Goal: Check status: Check status

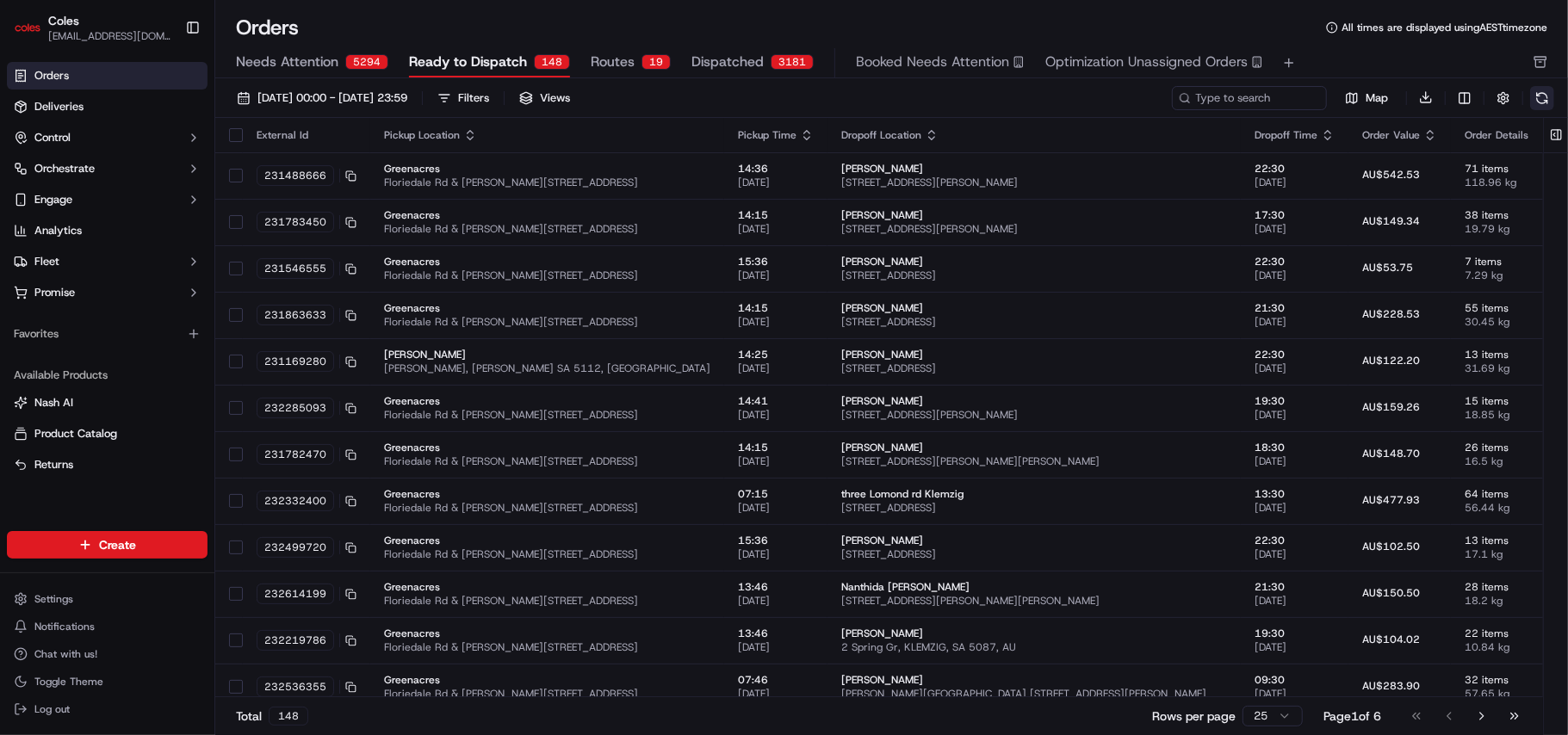
click at [1547, 100] on button at bounding box center [1542, 98] width 24 height 24
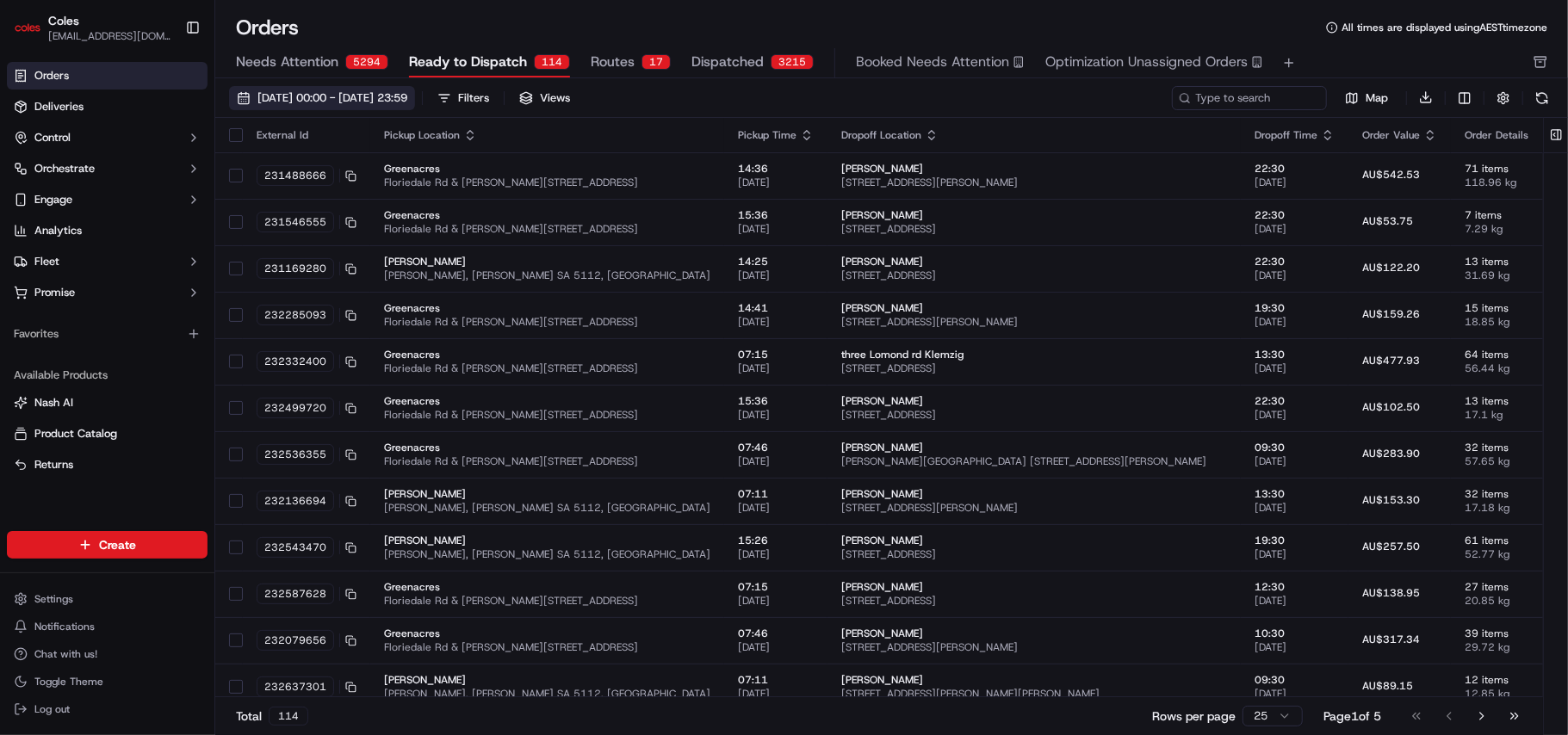
click at [407, 103] on span "[DATE] 00:00 - [DATE] 23:59" at bounding box center [332, 98] width 150 height 16
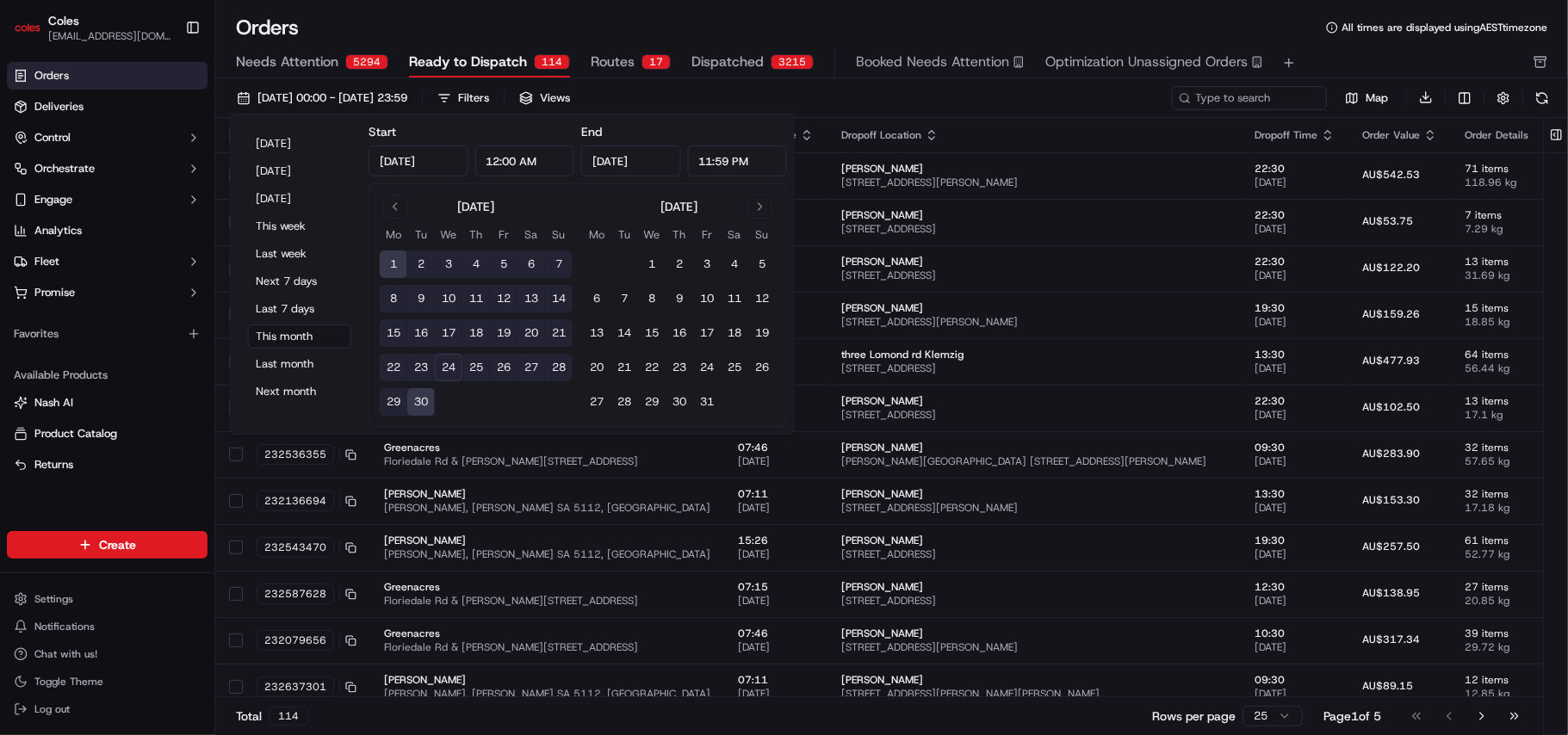
click at [444, 371] on button "24" at bounding box center [448, 368] width 28 height 28
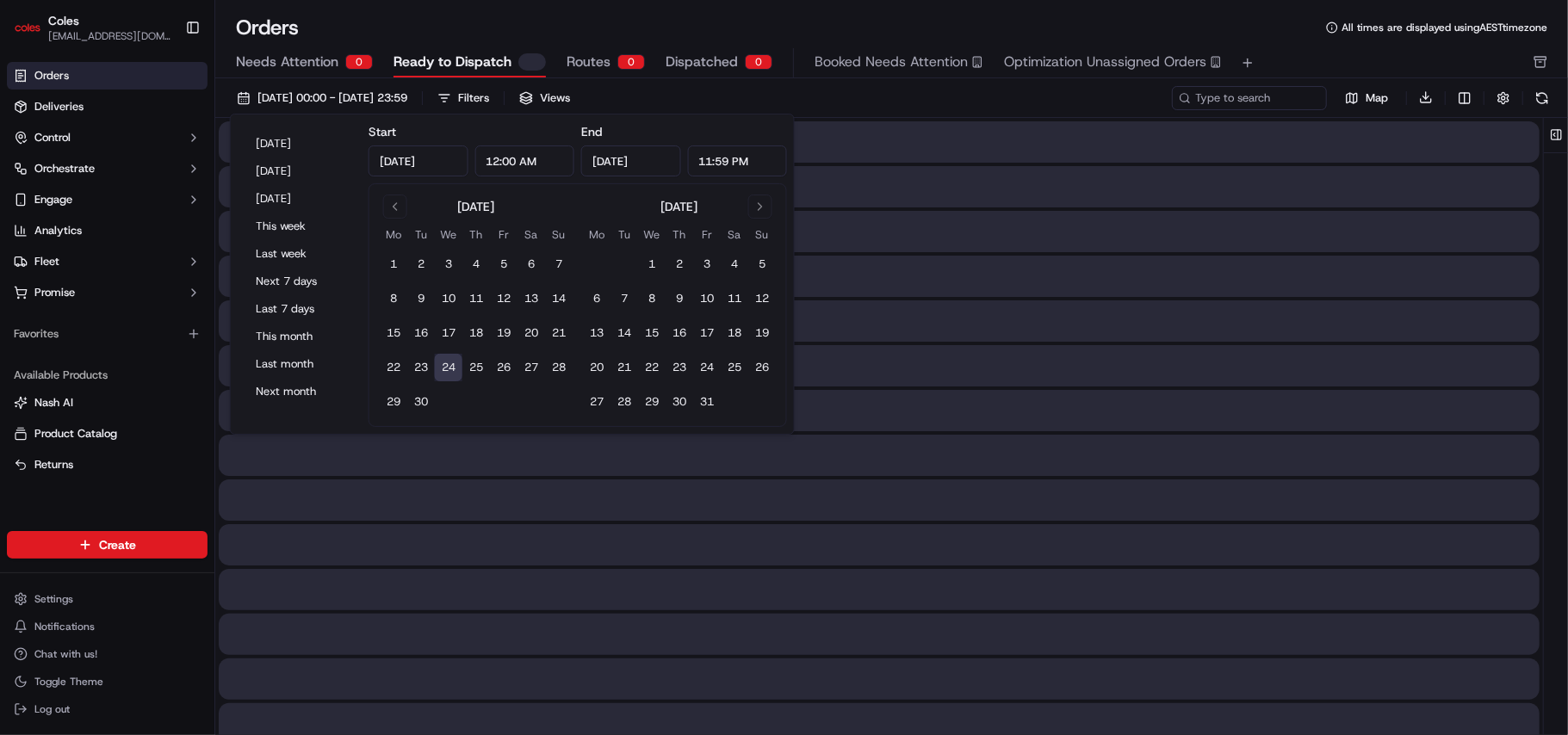
type input "[DATE]"
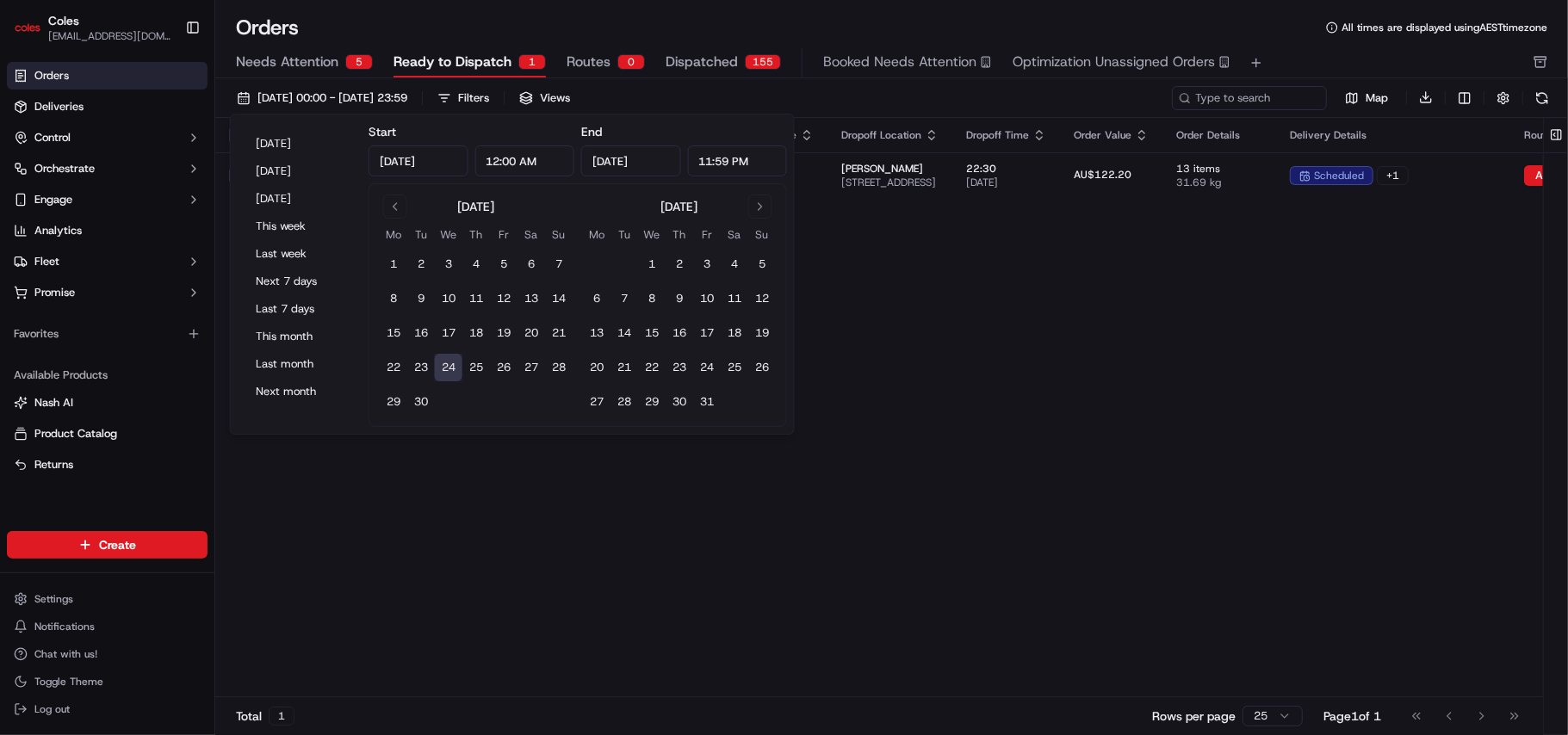
click at [955, 10] on div "Orders All times are displayed using AEST timezone Needs Attention 5 Ready to D…" at bounding box center [892, 367] width 1352 height 735
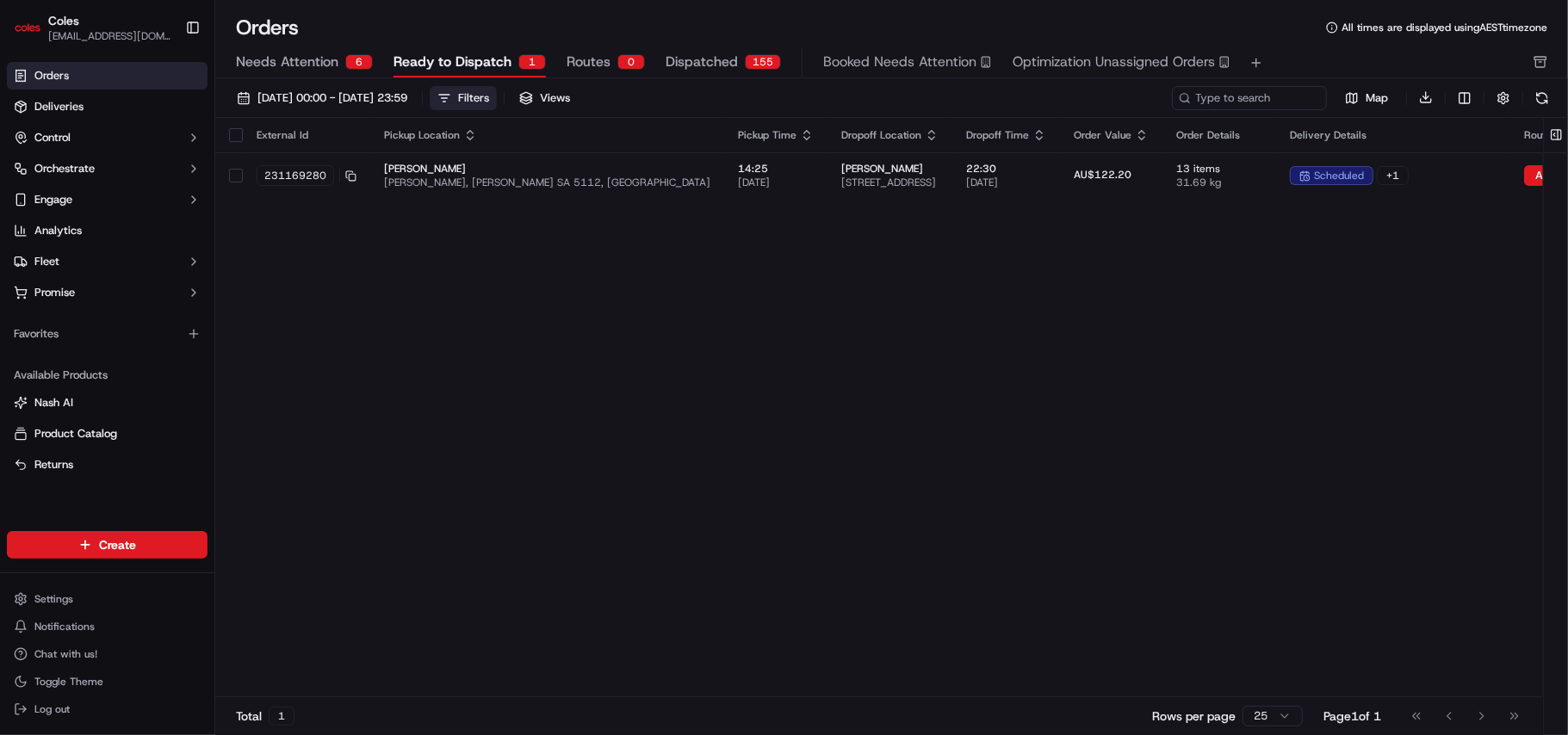
click at [489, 97] on div "Filters" at bounding box center [474, 98] width 31 height 16
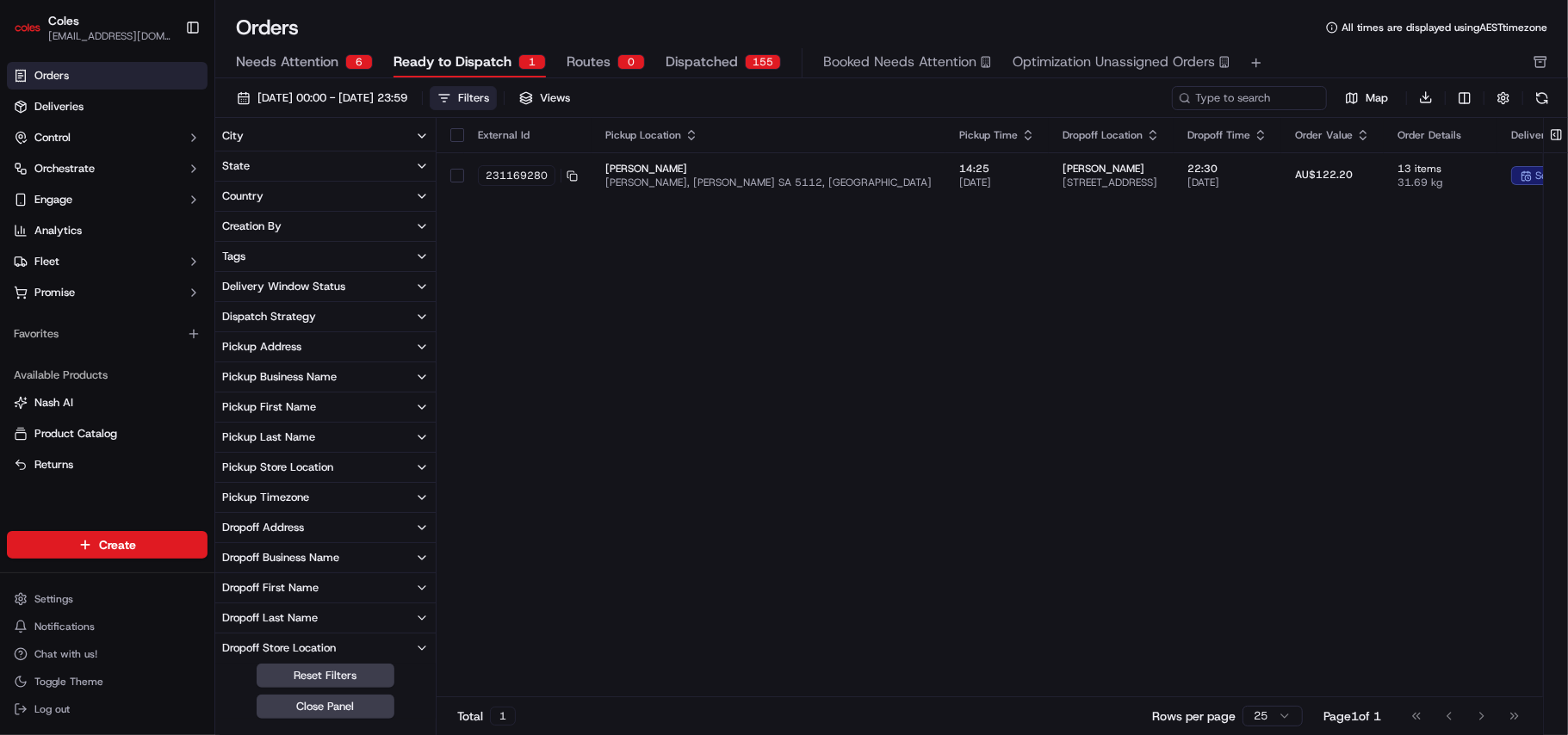
click at [417, 282] on icon "button" at bounding box center [422, 287] width 14 height 14
click at [649, 338] on div "External Id Pickup Location Pickup Time Dropoff Location Dropoff Time Order Val…" at bounding box center [1254, 408] width 1636 height 580
